Goal: Task Accomplishment & Management: Use online tool/utility

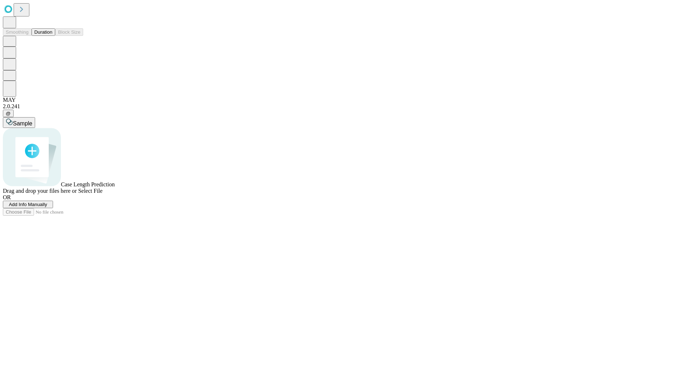
click at [52, 36] on button "Duration" at bounding box center [44, 32] width 24 height 8
click at [103, 194] on span "Select File" at bounding box center [90, 191] width 24 height 6
